Goal: Information Seeking & Learning: Learn about a topic

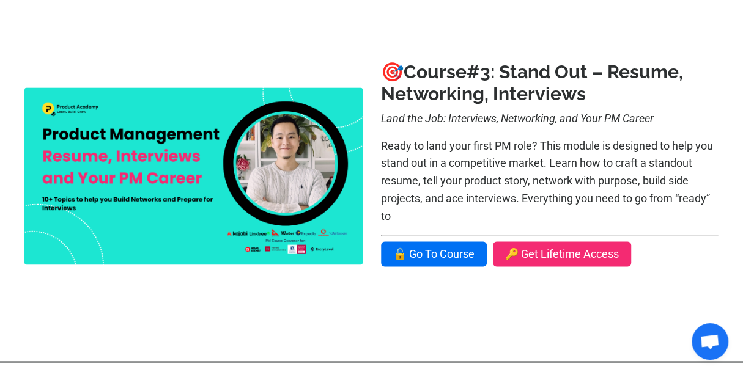
scroll to position [1027, 0]
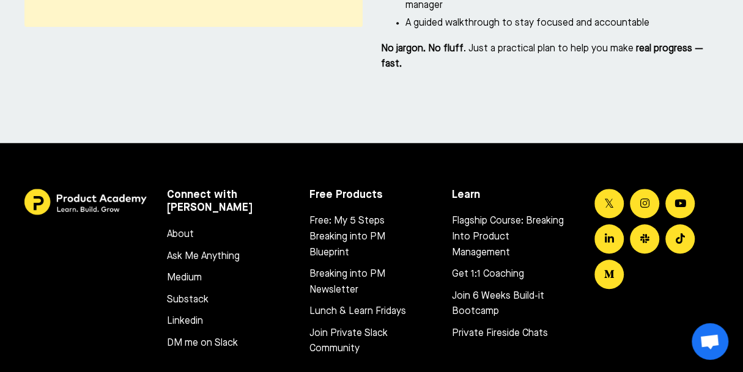
scroll to position [5867, 0]
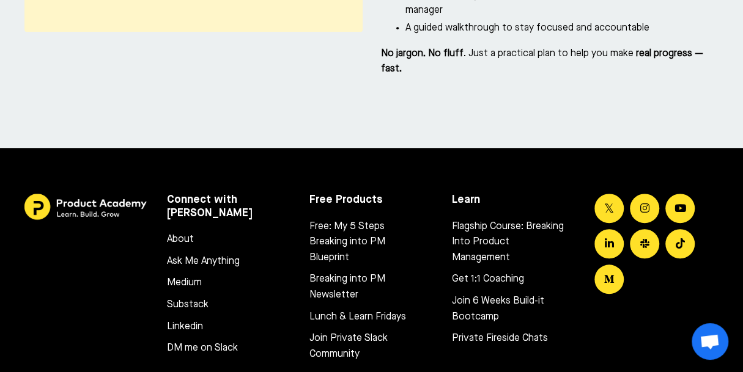
click at [490, 294] on link "Join 6 Weeks Build-it Bootcamp" at bounding box center [508, 309] width 112 height 31
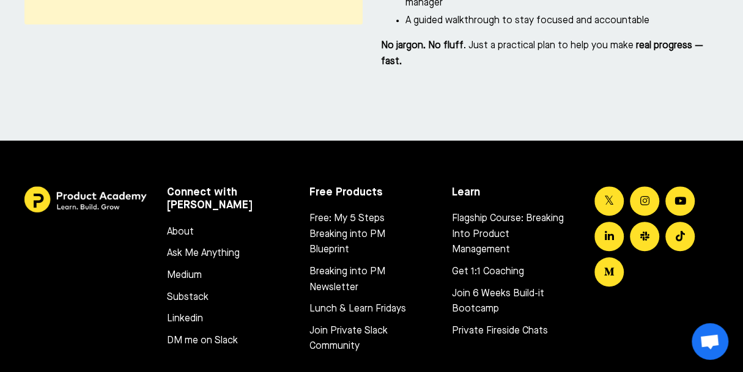
scroll to position [5854, 0]
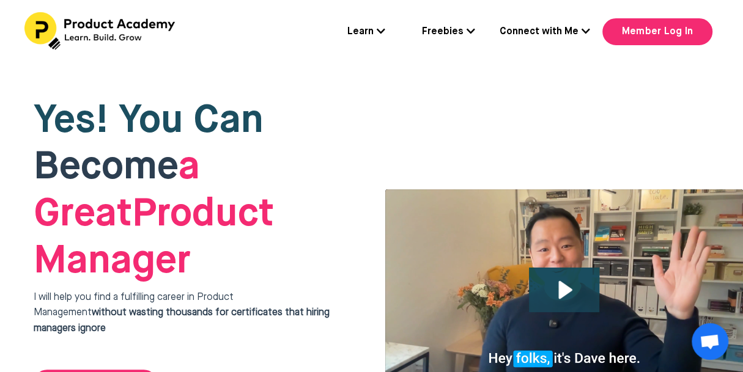
click at [382, 31] on icon at bounding box center [381, 31] width 9 height 10
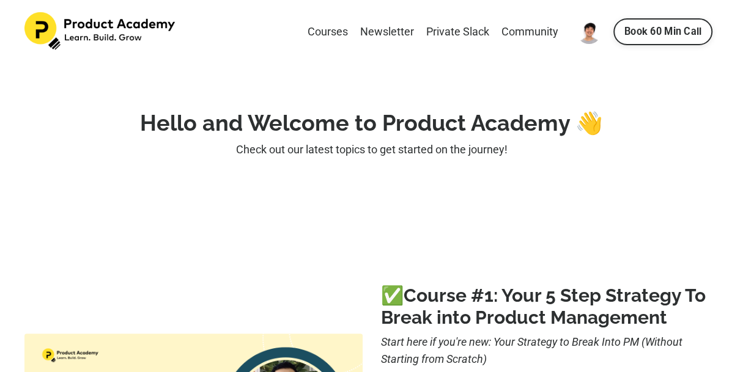
click at [594, 37] on img at bounding box center [588, 32] width 24 height 24
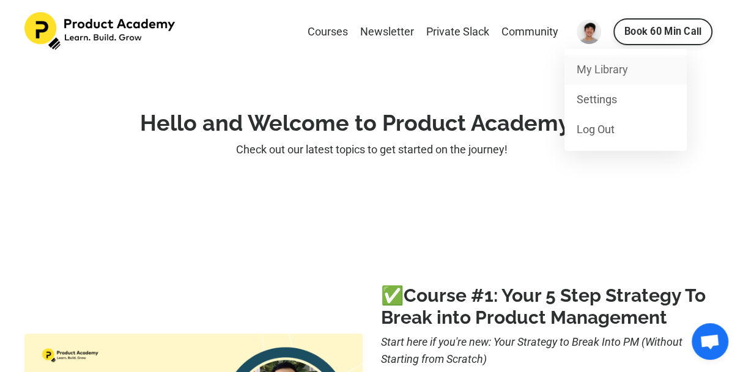
click at [594, 72] on link "My Library" at bounding box center [625, 70] width 122 height 30
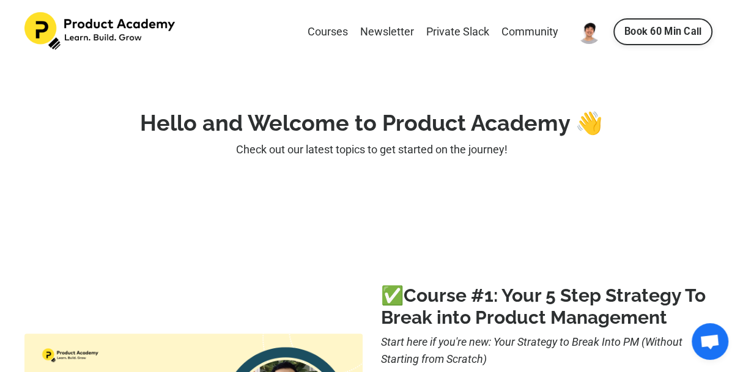
click at [585, 34] on img at bounding box center [588, 32] width 24 height 24
click at [589, 111] on link "Settings" at bounding box center [625, 100] width 122 height 30
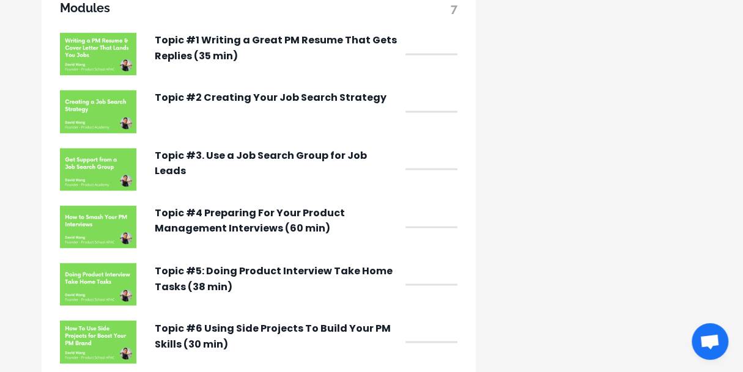
scroll to position [1069, 0]
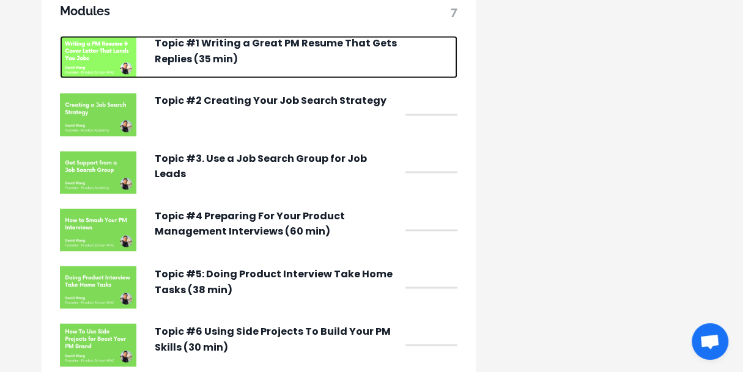
click at [278, 63] on p "Topic #1 Writing a Great PM Resume That Gets Replies (35 min)" at bounding box center [277, 50] width 245 height 31
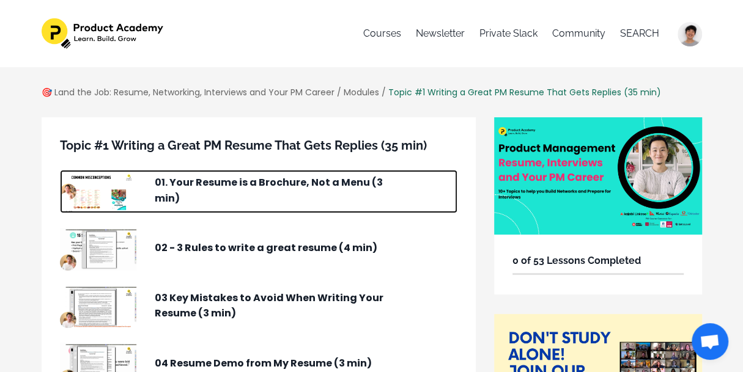
click at [226, 181] on p "01. Your Resume is a Brochure, Not a Menu (3 min)" at bounding box center [277, 190] width 245 height 31
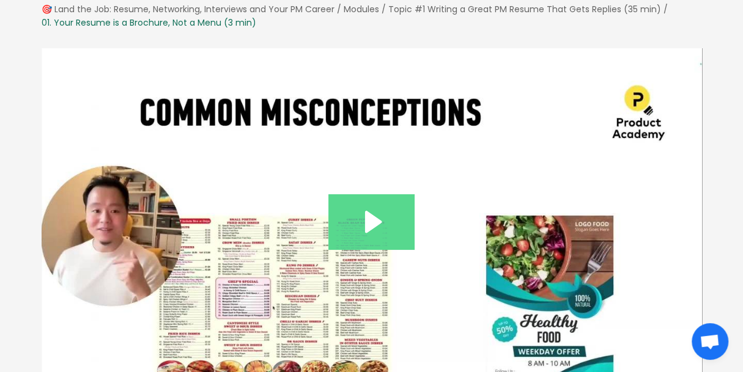
scroll to position [83, 0]
click at [363, 218] on icon "Play Video: file-uploads/sites/127338/video/513b7c-347a-7c-5b01-f63fe8a5b__1_Yo…" at bounding box center [371, 221] width 86 height 55
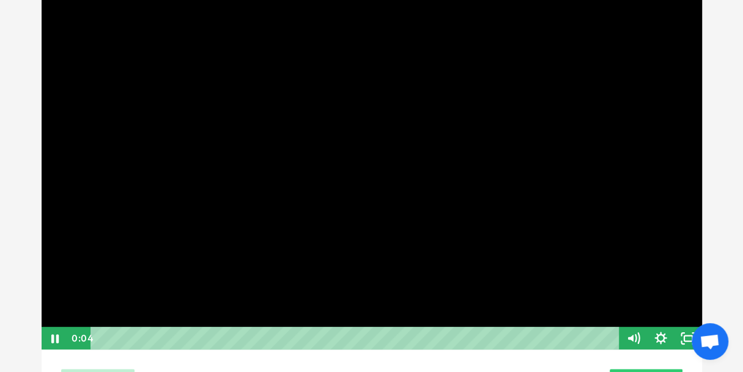
scroll to position [152, 0]
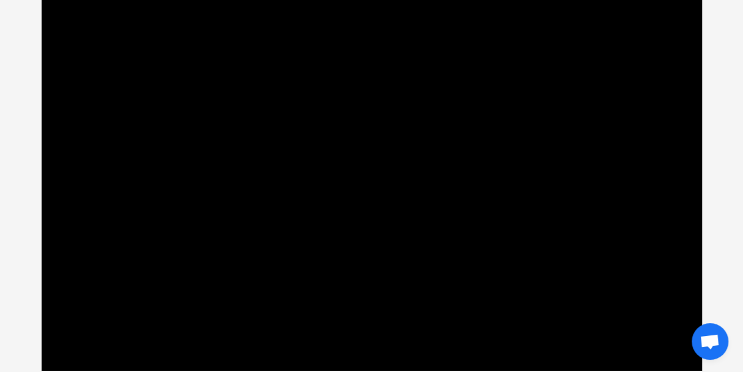
scroll to position [134, 0]
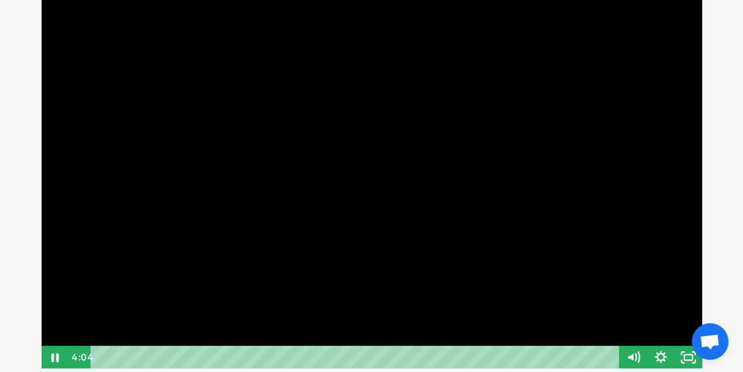
click at [193, 245] on div at bounding box center [371, 183] width 661 height 373
click at [231, 199] on div at bounding box center [371, 183] width 661 height 373
click at [246, 214] on div at bounding box center [371, 183] width 661 height 373
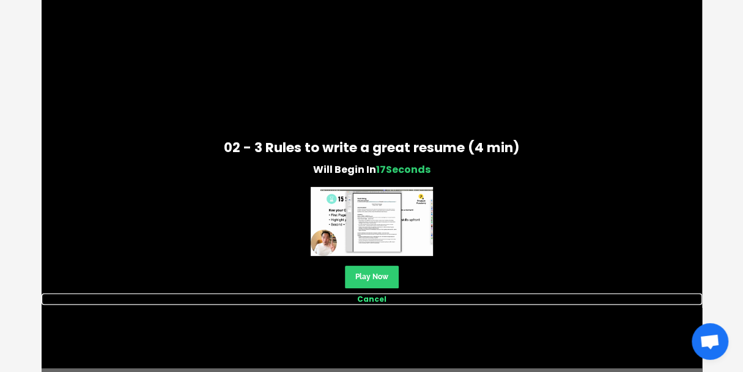
click at [369, 297] on link "Cancel" at bounding box center [372, 299] width 660 height 12
